Goal: Complete application form: Complete application form

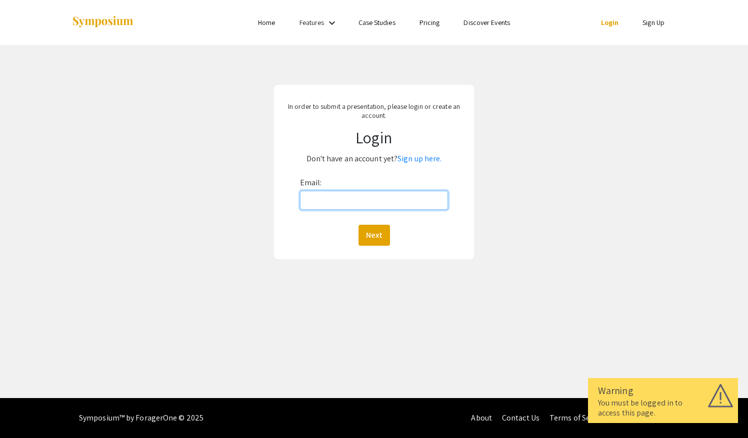
click at [330, 198] on input "Email:" at bounding box center [374, 200] width 148 height 19
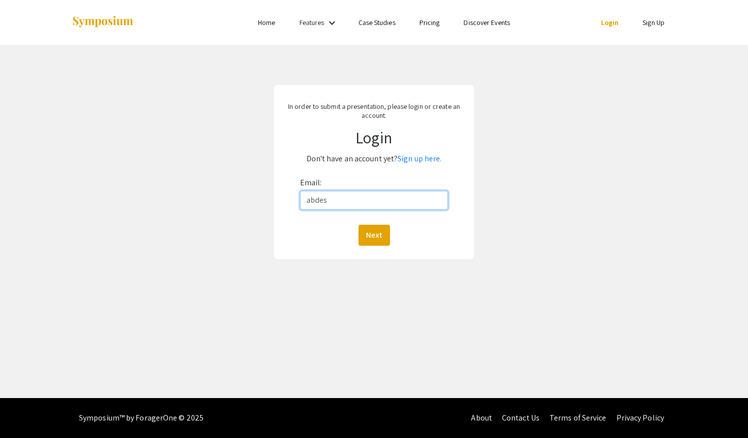
type input "abdes10@mail.broward.edu"
click at [331, 280] on div "In order to submit a presentation, please login or create an account. Login Don…" at bounding box center [374, 172] width 763 height 254
click at [375, 229] on button "Next" at bounding box center [373, 235] width 31 height 21
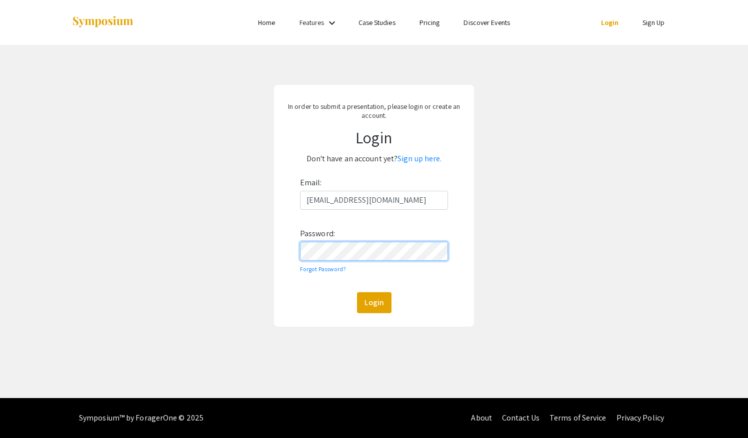
click at [357, 292] on button "Login" at bounding box center [374, 302] width 34 height 21
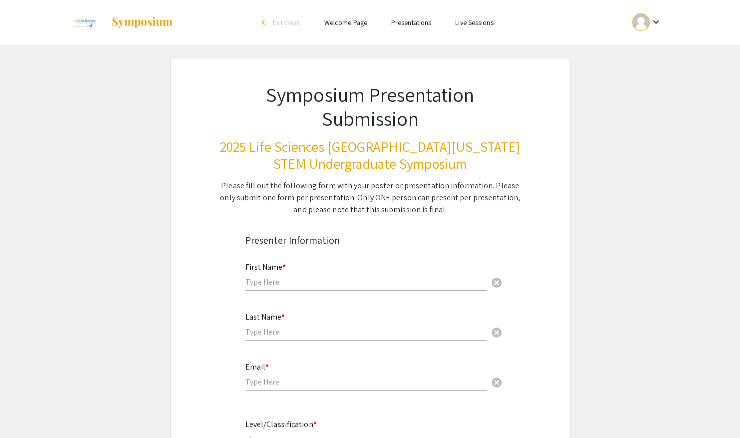
click at [304, 284] on input "text" at bounding box center [365, 282] width 241 height 10
type input "Sabeen"
click at [270, 335] on input "text" at bounding box center [365, 332] width 241 height 10
type input "Abdellatif"
click at [267, 395] on div "Email * cancel" at bounding box center [365, 377] width 241 height 48
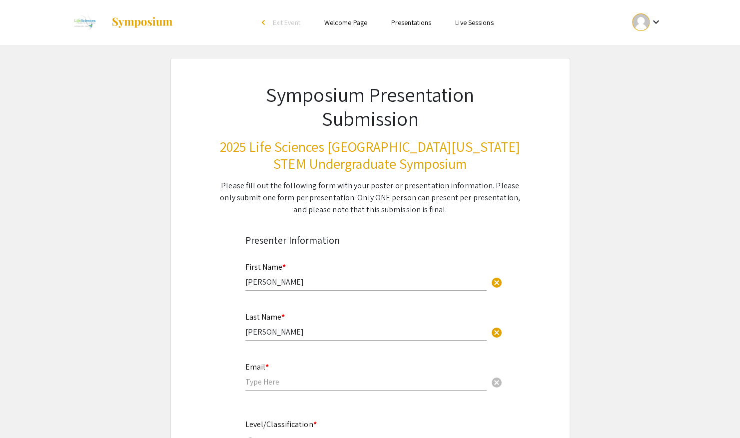
click at [275, 387] on input "email" at bounding box center [365, 382] width 241 height 10
type input "abdes10@mail.broward.edu"
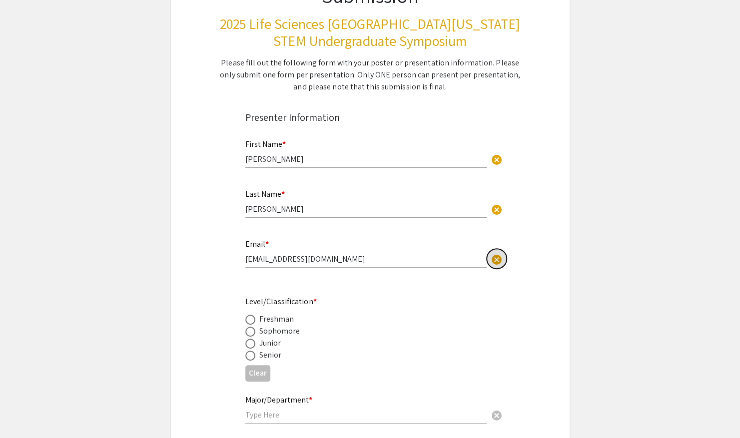
scroll to position [174, 0]
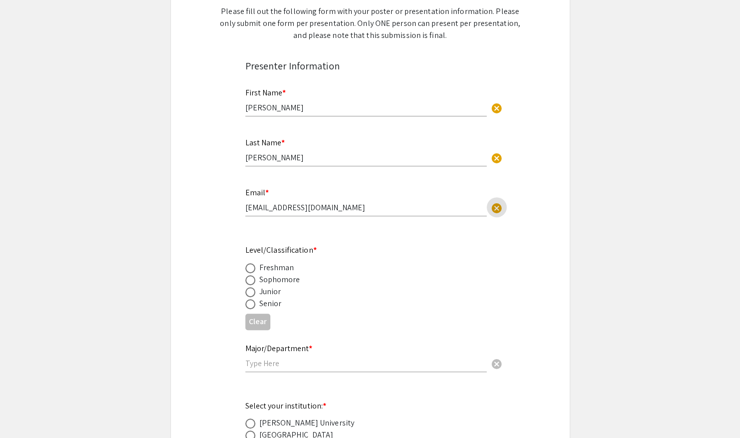
click at [252, 282] on span at bounding box center [250, 280] width 10 height 10
click at [252, 282] on input "radio" at bounding box center [250, 280] width 10 height 10
radio input "true"
click at [258, 366] on input "text" at bounding box center [365, 363] width 241 height 10
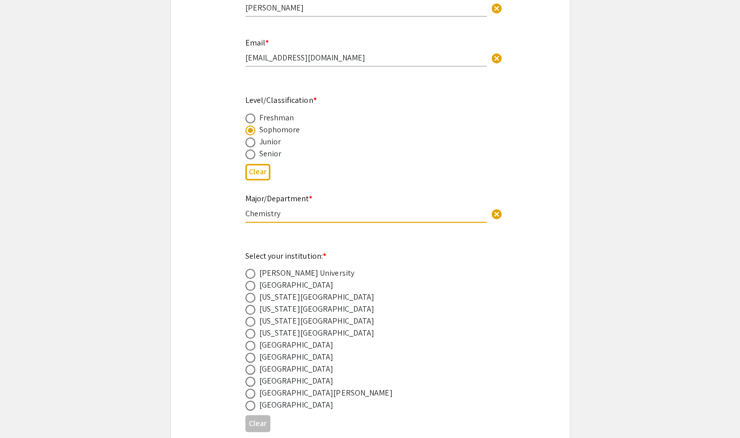
scroll to position [321, 0]
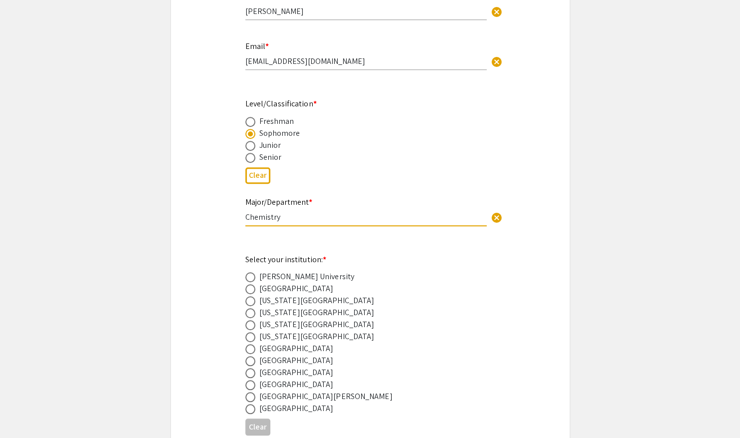
type input "Chemistry"
click at [252, 294] on span at bounding box center [250, 289] width 10 height 10
click at [252, 294] on input "radio" at bounding box center [250, 289] width 10 height 10
radio input "true"
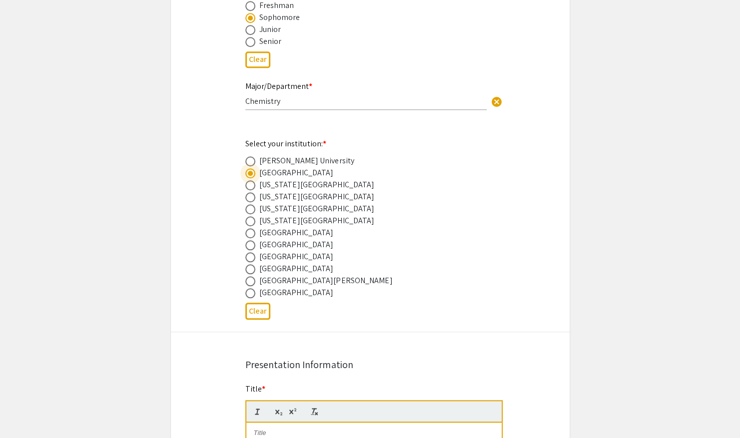
scroll to position [494, 0]
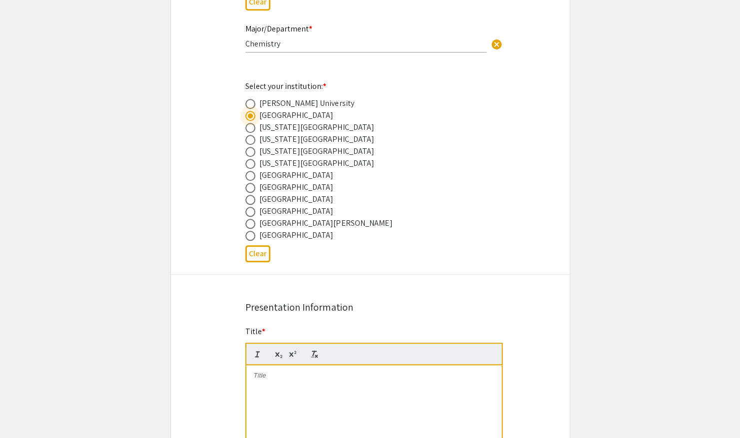
click at [289, 412] on div at bounding box center [373, 440] width 255 height 150
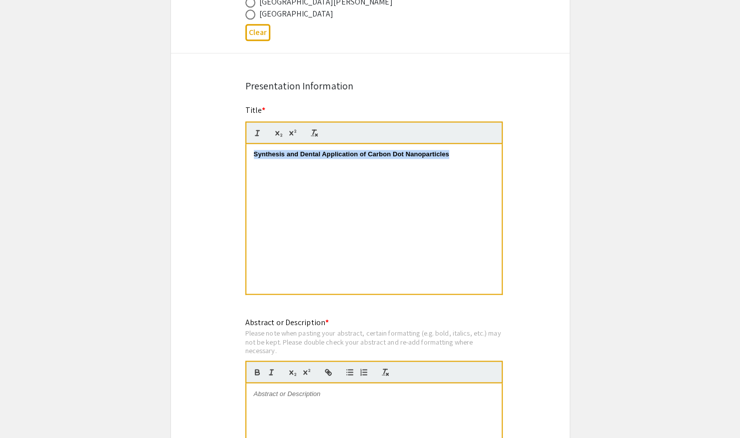
drag, startPoint x: 458, startPoint y: 151, endPoint x: 247, endPoint y: 151, distance: 210.9
click at [247, 151] on div "Synthesis and Dental Application of Carbon Dot Nanoparticles" at bounding box center [373, 219] width 255 height 150
click at [330, 195] on div "Synthesis and Dental Application of Carbon Dot Nanoparticles" at bounding box center [373, 219] width 255 height 150
click at [461, 163] on div "Synthesis and Dental Application of Carbon Dot Nanoparticles" at bounding box center [373, 219] width 255 height 150
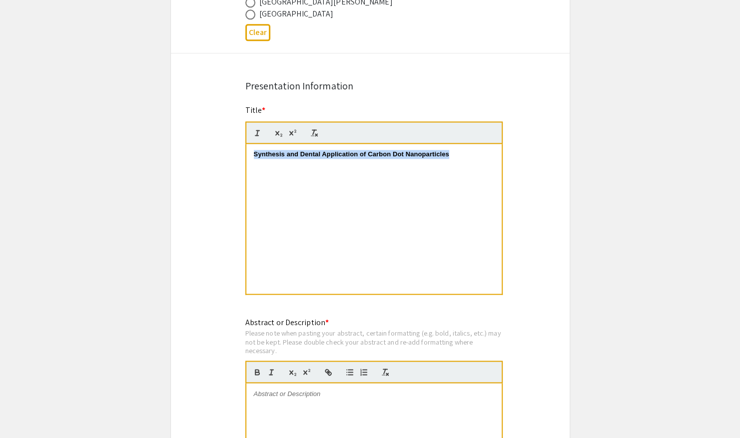
click at [461, 163] on div "Synthesis and Dental Application of Carbon Dot Nanoparticles" at bounding box center [373, 219] width 255 height 150
click at [318, 132] on icon "button" at bounding box center [314, 132] width 9 height 9
click at [360, 206] on div "Synthesis and Dental Application of Carbon Dot Nanoparticles" at bounding box center [373, 219] width 255 height 150
click at [454, 239] on div "Synthesis and Dental Application of Carbon Dot Nanoparticles" at bounding box center [373, 219] width 255 height 150
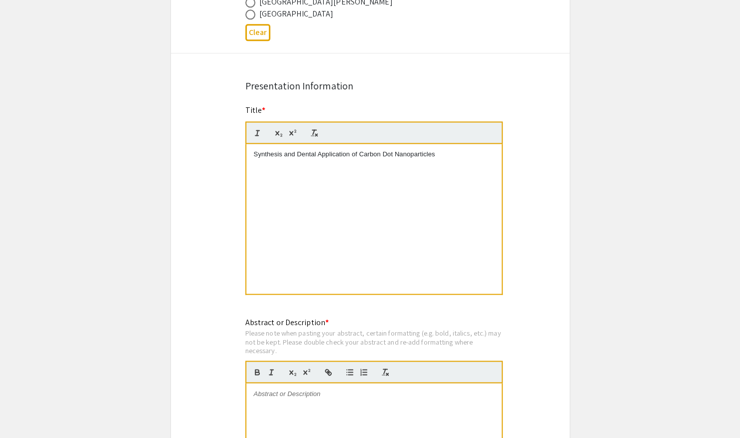
click at [605, 224] on app-submissions "Symposium Presentation Submission 2025 Life Sciences South Florida STEM Undergr…" at bounding box center [370, 243] width 740 height 1803
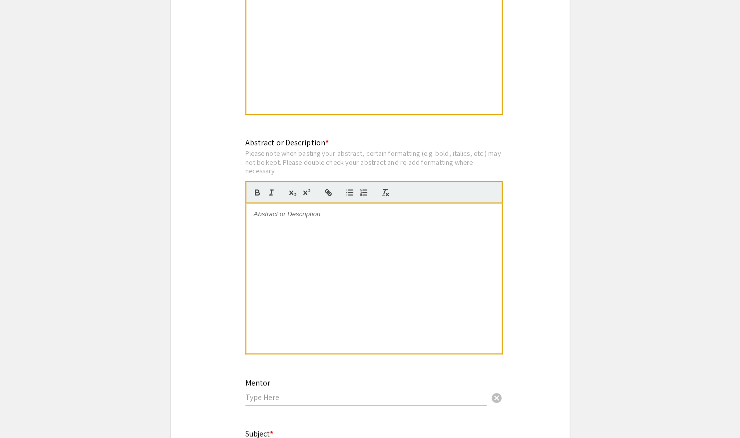
scroll to position [910, 0]
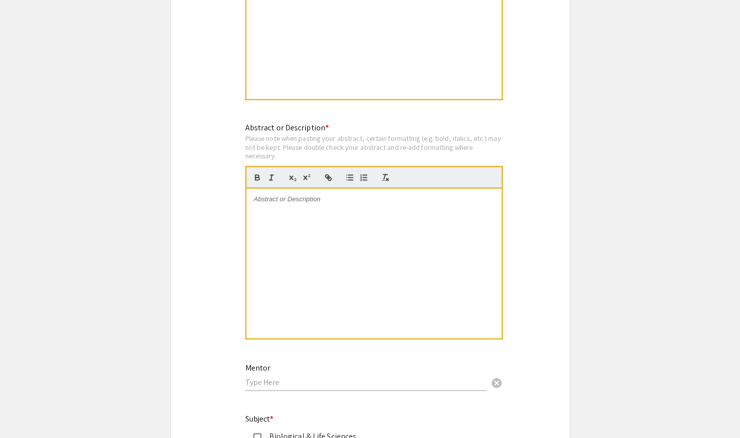
click at [378, 239] on div at bounding box center [373, 263] width 255 height 150
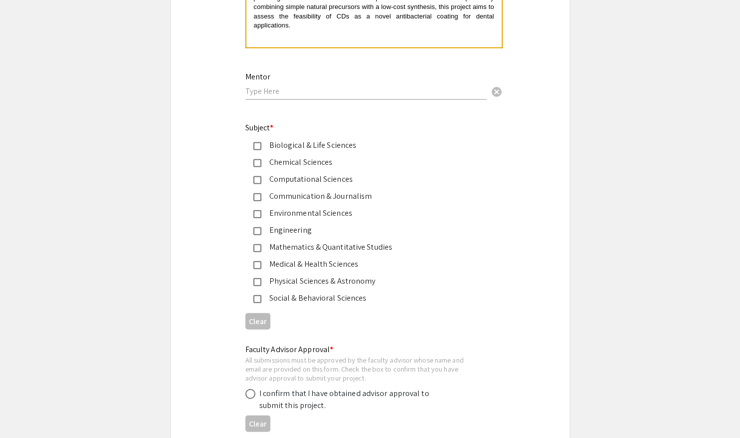
scroll to position [1199, 0]
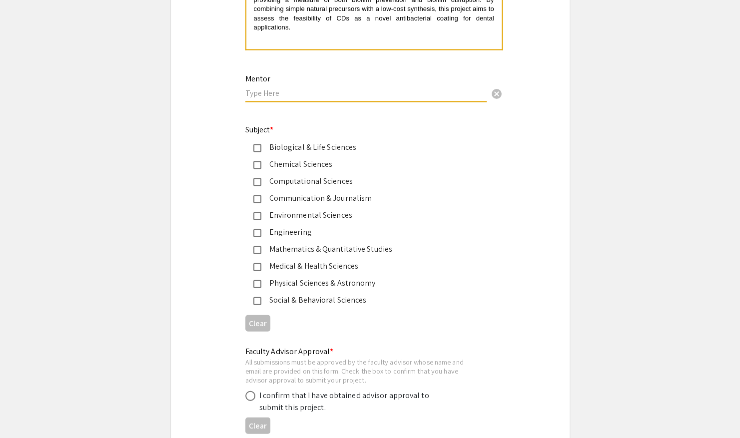
click at [330, 98] on input "text" at bounding box center [365, 93] width 241 height 10
type input "Dr. Shiv Sharma"
click at [296, 165] on div "Chemical Sciences" at bounding box center [366, 164] width 210 height 12
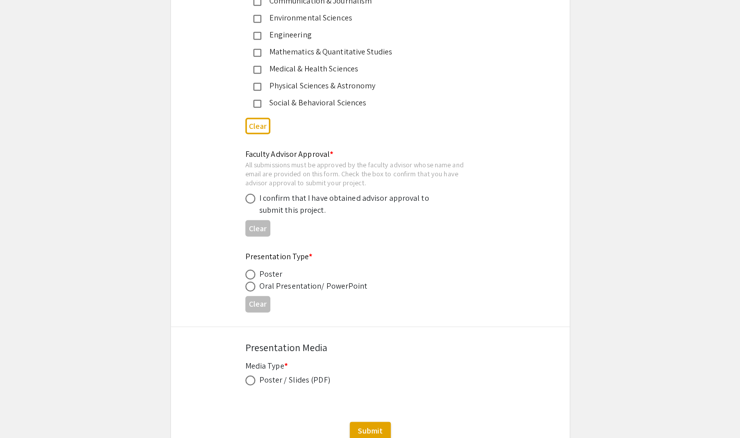
scroll to position [1400, 0]
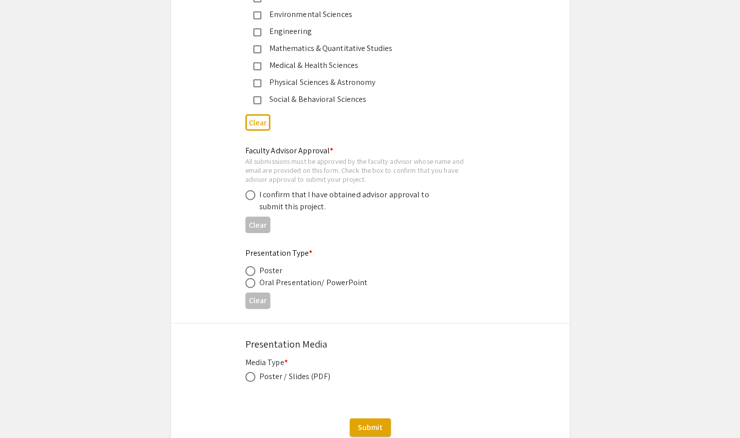
click at [251, 197] on span at bounding box center [250, 195] width 10 height 10
click at [251, 197] on input "radio" at bounding box center [250, 195] width 10 height 10
radio input "true"
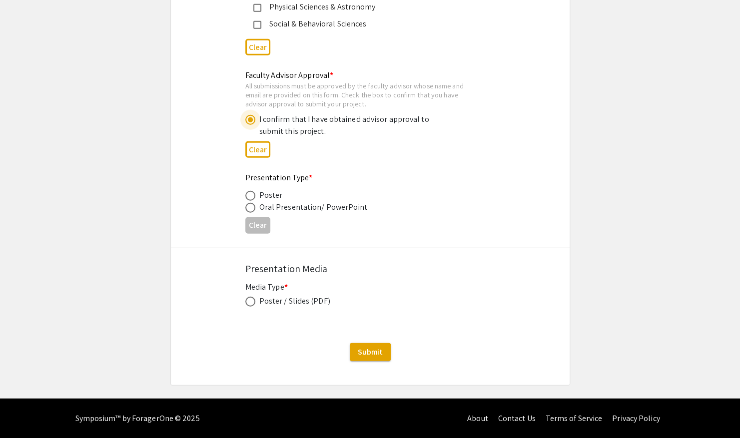
click at [248, 204] on span at bounding box center [250, 208] width 10 height 10
click at [248, 204] on input "radio" at bounding box center [250, 208] width 10 height 10
radio input "true"
click at [250, 303] on span at bounding box center [250, 302] width 10 height 10
click at [250, 303] on input "radio" at bounding box center [250, 302] width 10 height 10
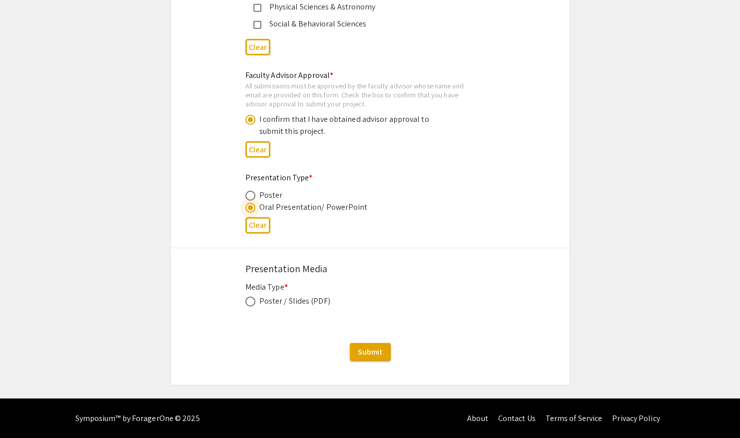
radio input "true"
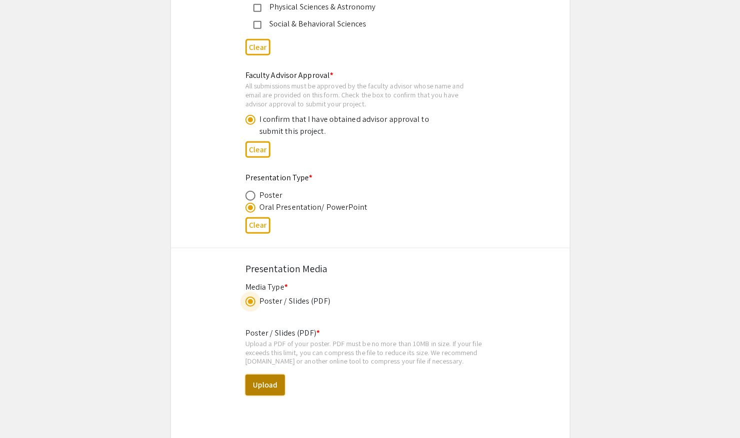
click at [258, 383] on button "Upload" at bounding box center [264, 385] width 39 height 21
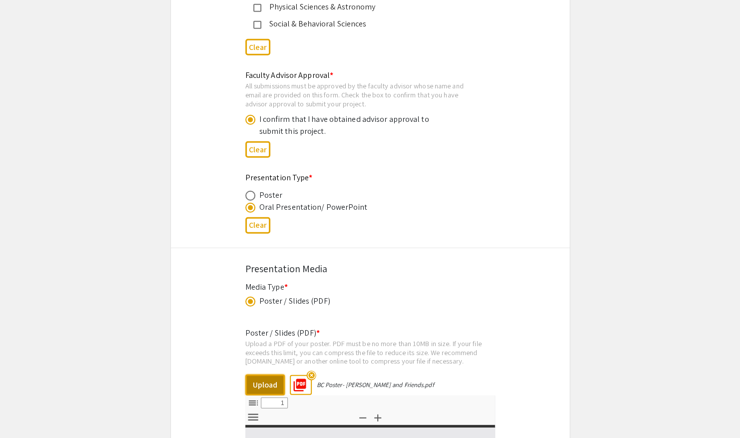
type input "0"
select select "custom"
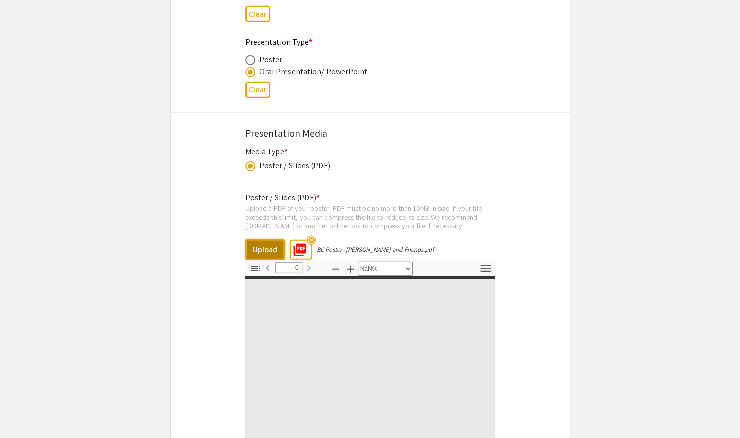
type input "1"
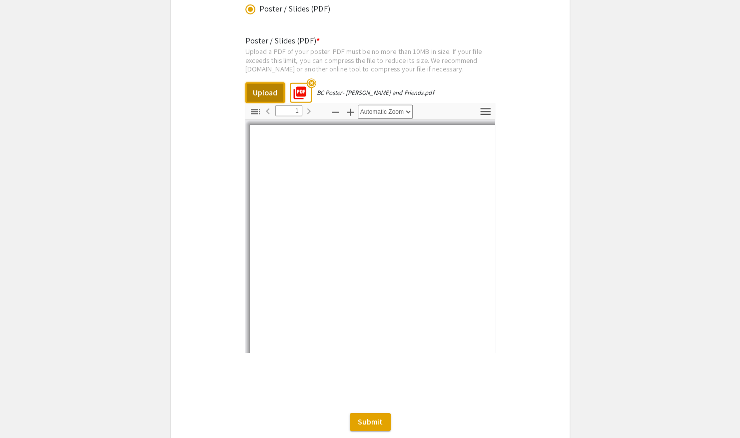
scroll to position [1838, 0]
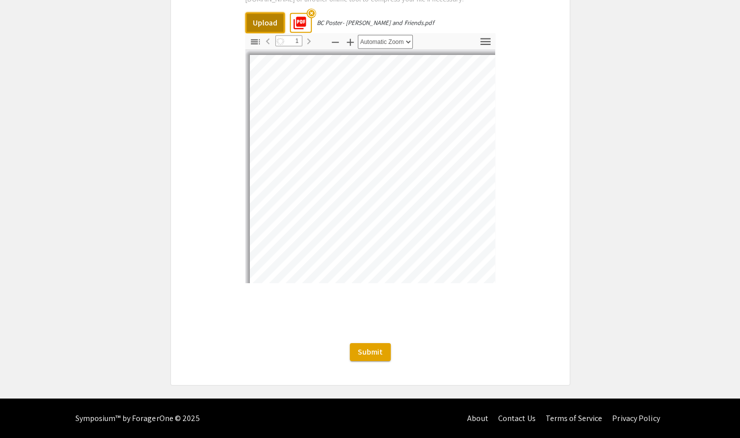
select select "auto"
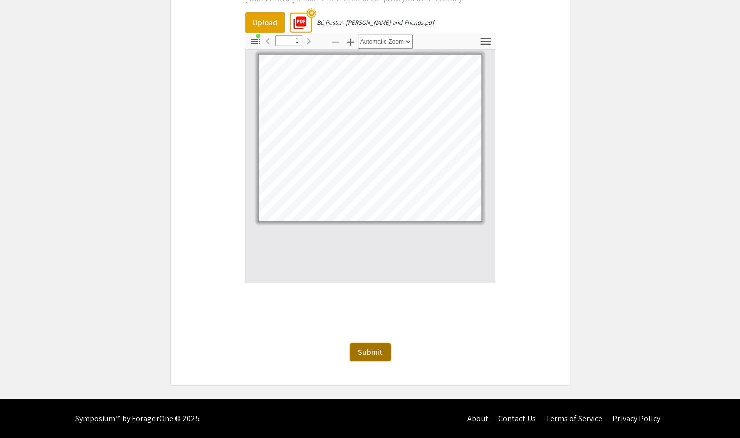
click at [371, 356] on span "Submit" at bounding box center [370, 352] width 25 height 10
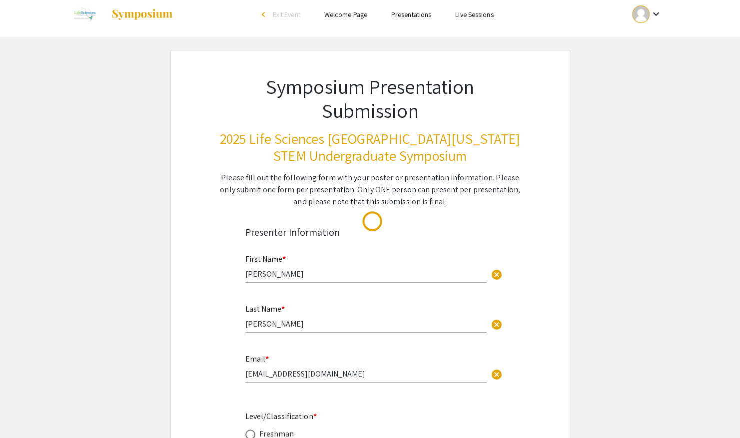
scroll to position [0, 0]
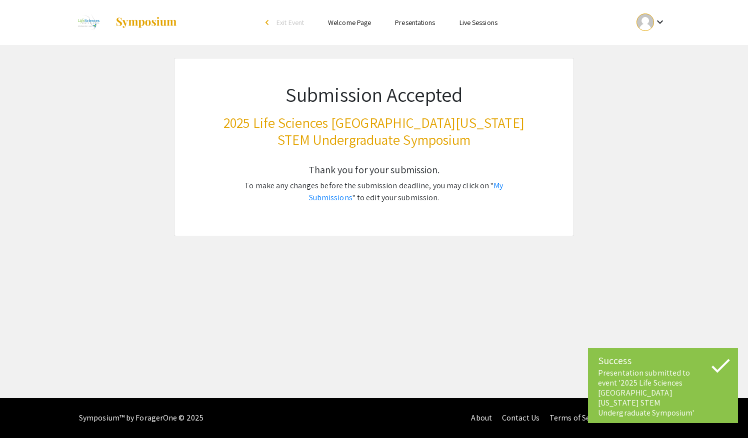
drag, startPoint x: 747, startPoint y: 384, endPoint x: 747, endPoint y: 353, distance: 31.5
click at [747, 353] on html "Success Presentation submitted to event '2025 Life Sciences South Florida STEM …" at bounding box center [374, 219] width 748 height 438
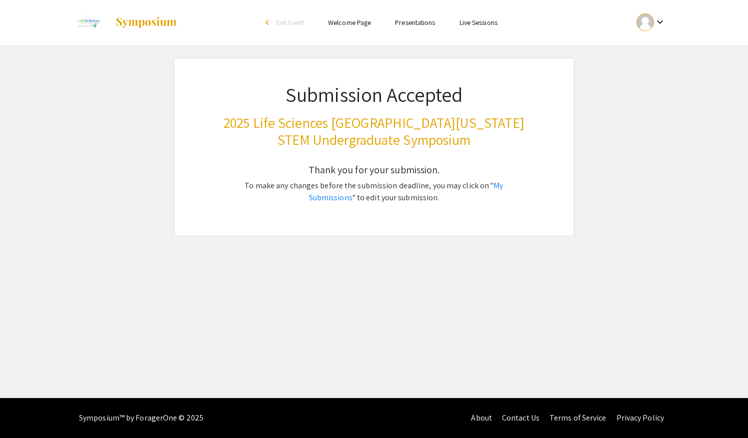
click at [81, 18] on img at bounding box center [87, 22] width 33 height 25
